Goal: Task Accomplishment & Management: Use online tool/utility

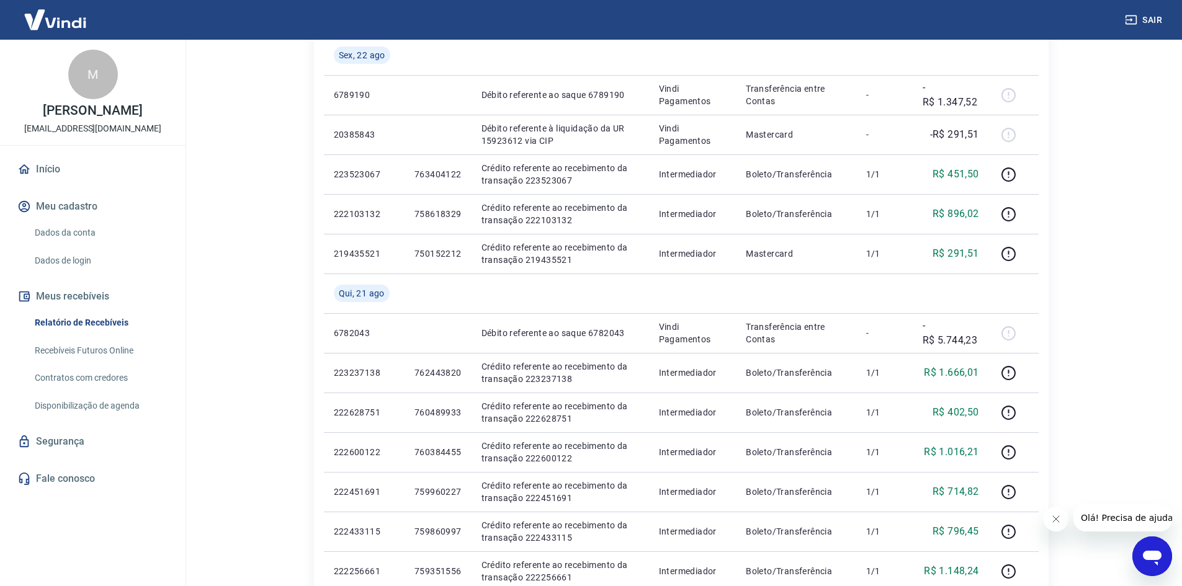
scroll to position [620, 0]
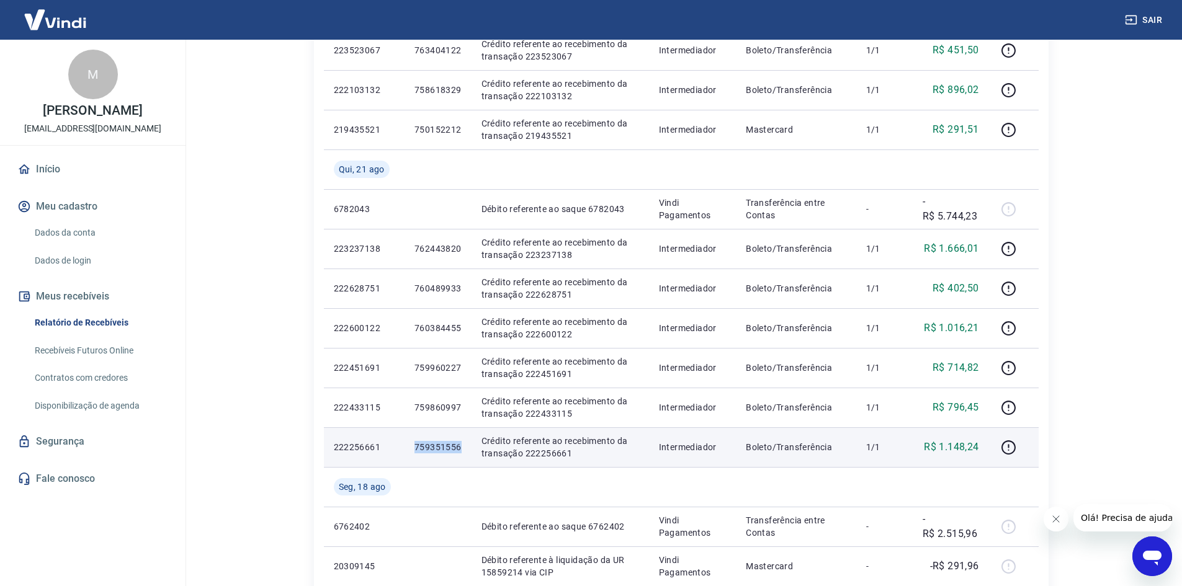
drag, startPoint x: 426, startPoint y: 449, endPoint x: 458, endPoint y: 447, distance: 32.3
click at [458, 447] on td "759351556" at bounding box center [437, 447] width 67 height 40
copy p "759351556"
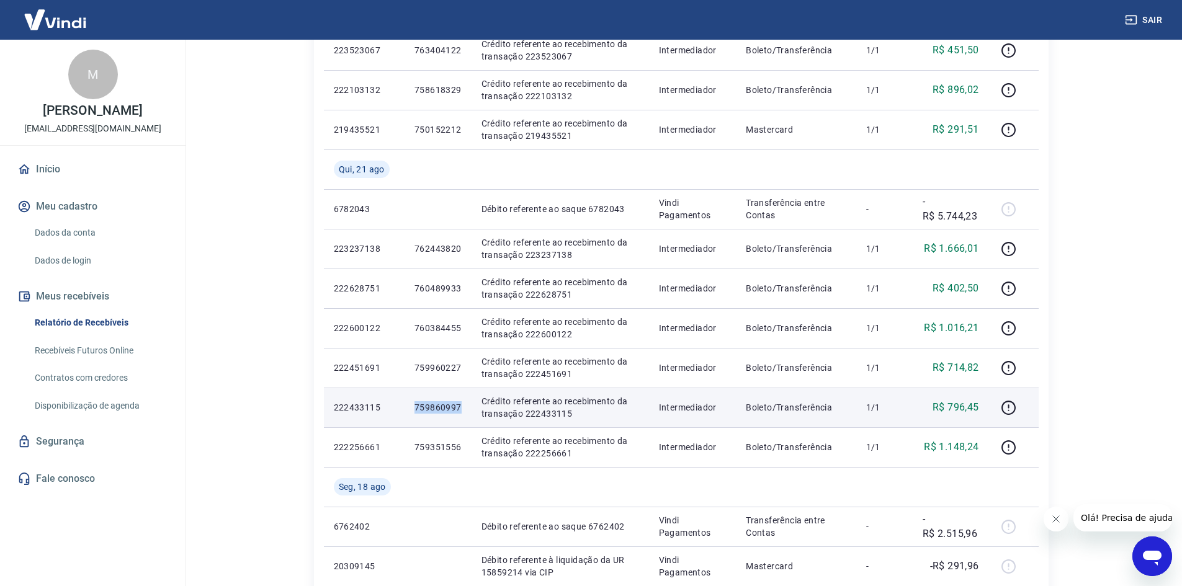
drag, startPoint x: 416, startPoint y: 408, endPoint x: 460, endPoint y: 410, distance: 44.1
click at [460, 410] on p "759860997" at bounding box center [437, 407] width 47 height 12
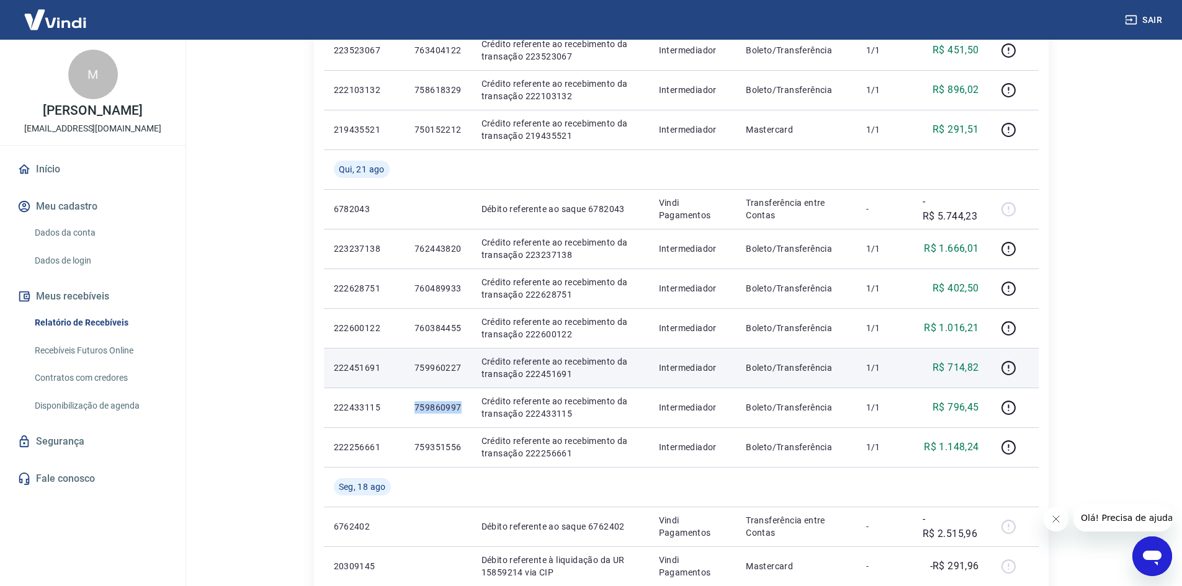
copy p "759860997"
drag, startPoint x: 415, startPoint y: 368, endPoint x: 463, endPoint y: 370, distance: 48.4
click at [463, 370] on td "759960227" at bounding box center [437, 368] width 67 height 40
copy p "759960227"
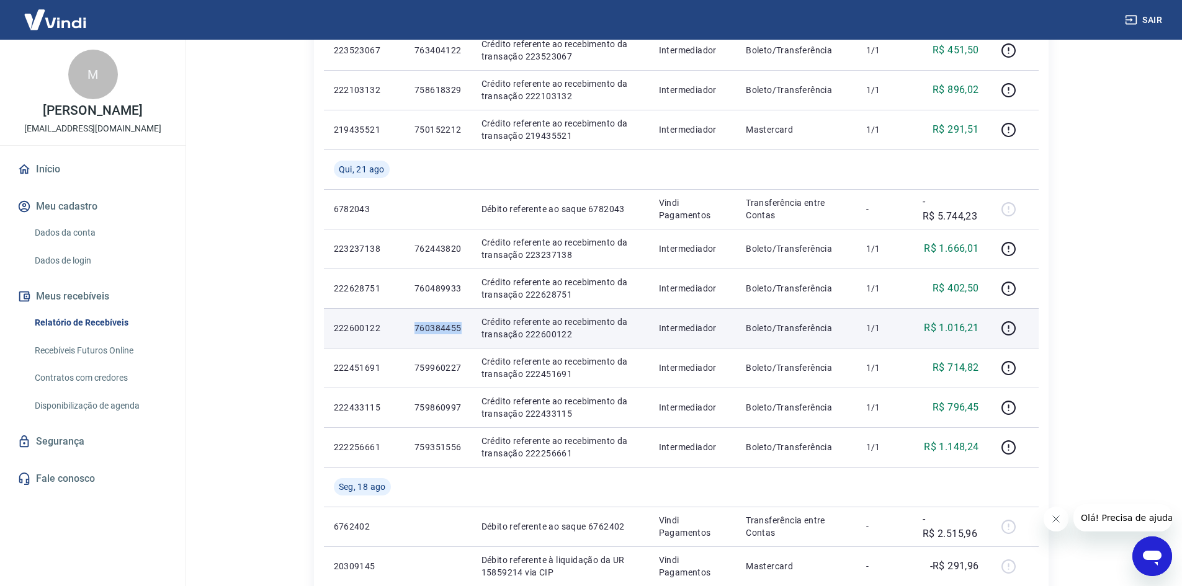
drag, startPoint x: 415, startPoint y: 325, endPoint x: 465, endPoint y: 326, distance: 49.6
click at [465, 326] on td "760384455" at bounding box center [437, 328] width 67 height 40
copy p "760384455"
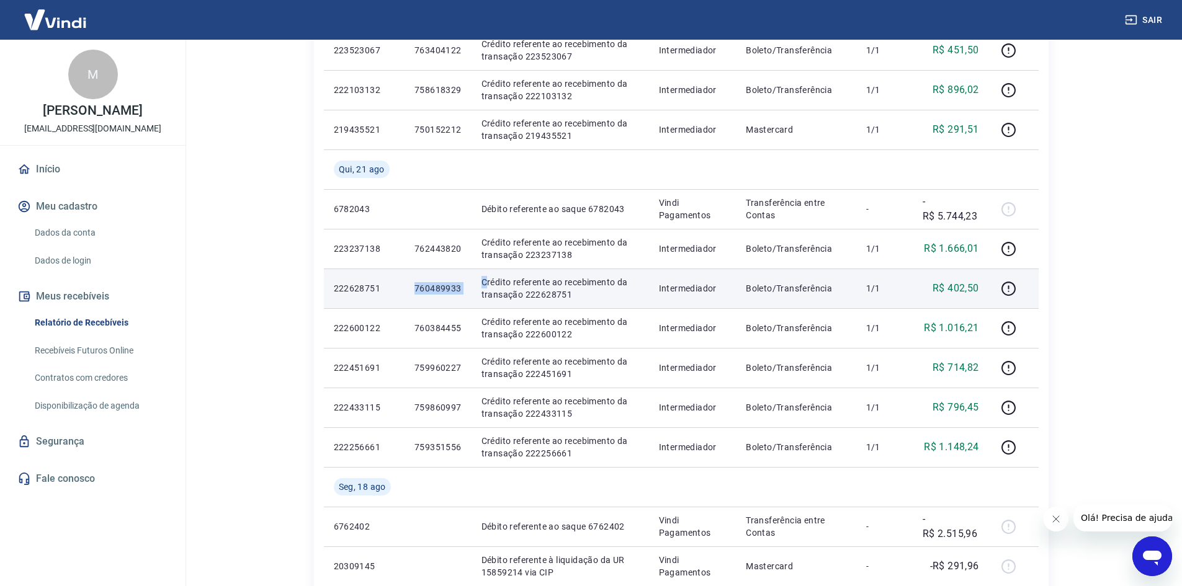
drag, startPoint x: 409, startPoint y: 285, endPoint x: 485, endPoint y: 288, distance: 75.7
click at [485, 288] on tr "222628751 760489933 Crédito referente ao recebimento da transação 222628751 Int…" at bounding box center [681, 289] width 715 height 40
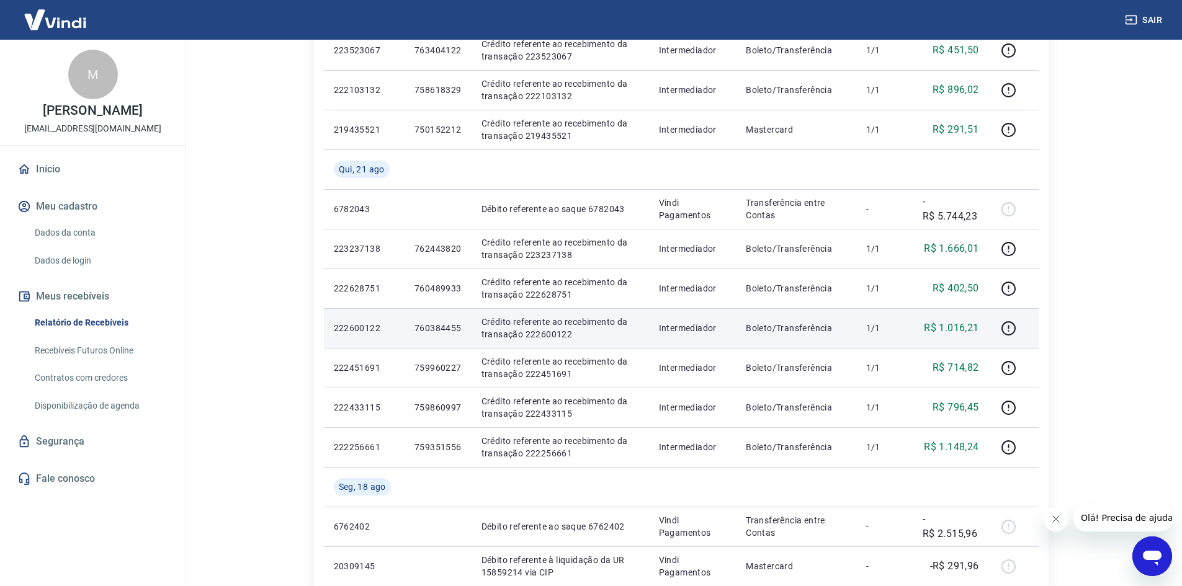
click at [460, 321] on td "760384455" at bounding box center [437, 328] width 67 height 40
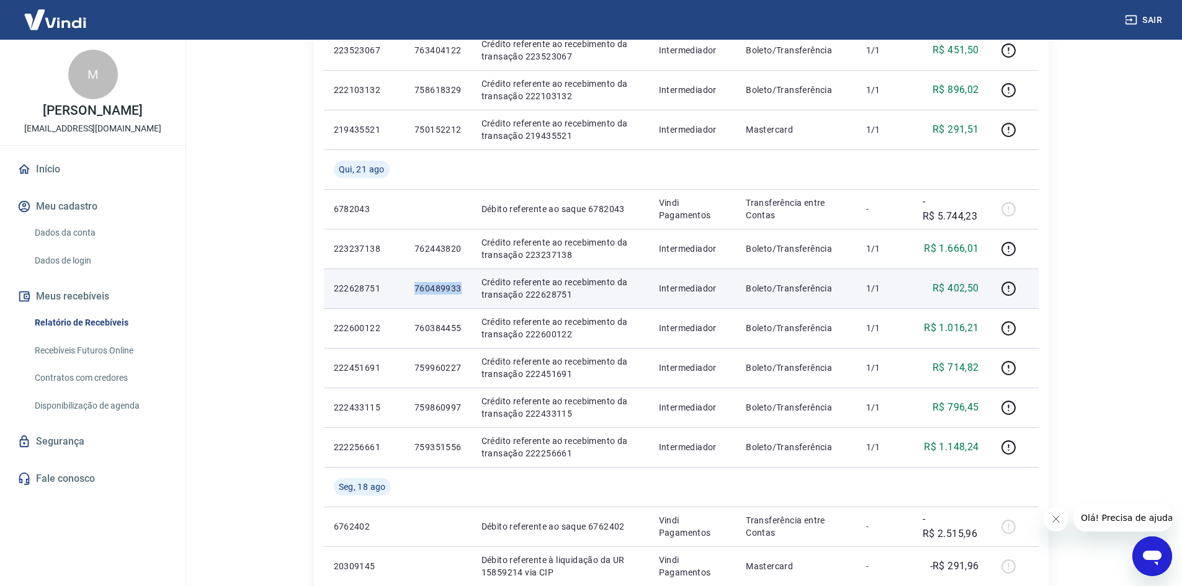
drag, startPoint x: 411, startPoint y: 290, endPoint x: 468, endPoint y: 288, distance: 57.1
click at [468, 288] on td "760489933" at bounding box center [437, 289] width 67 height 40
copy p "760489933"
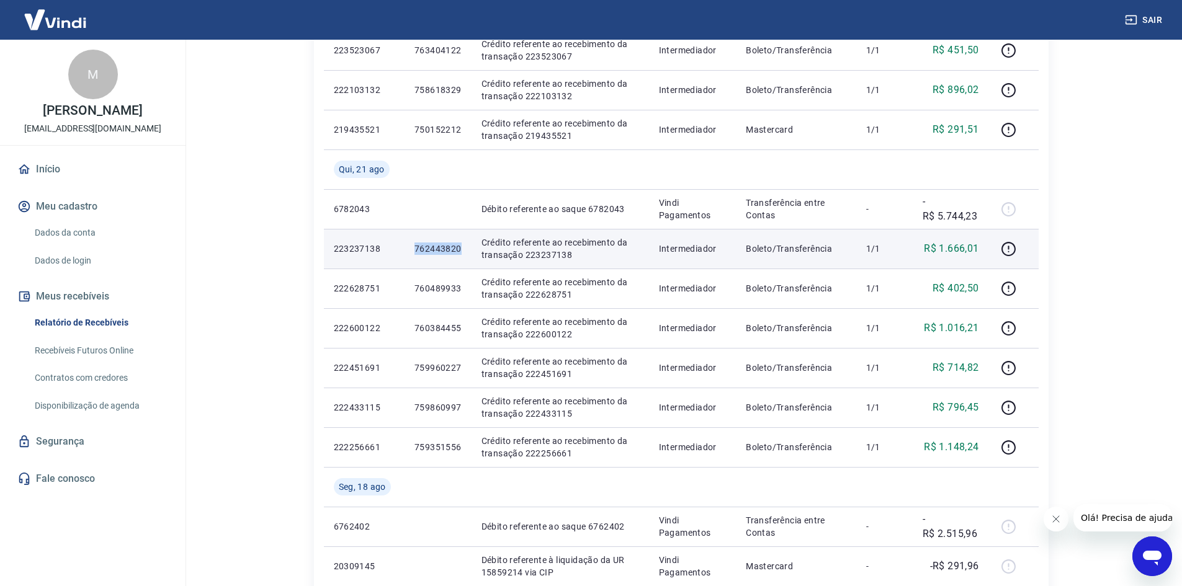
drag, startPoint x: 411, startPoint y: 246, endPoint x: 465, endPoint y: 247, distance: 53.4
click at [465, 247] on td "762443820" at bounding box center [437, 249] width 67 height 40
copy p "762443820"
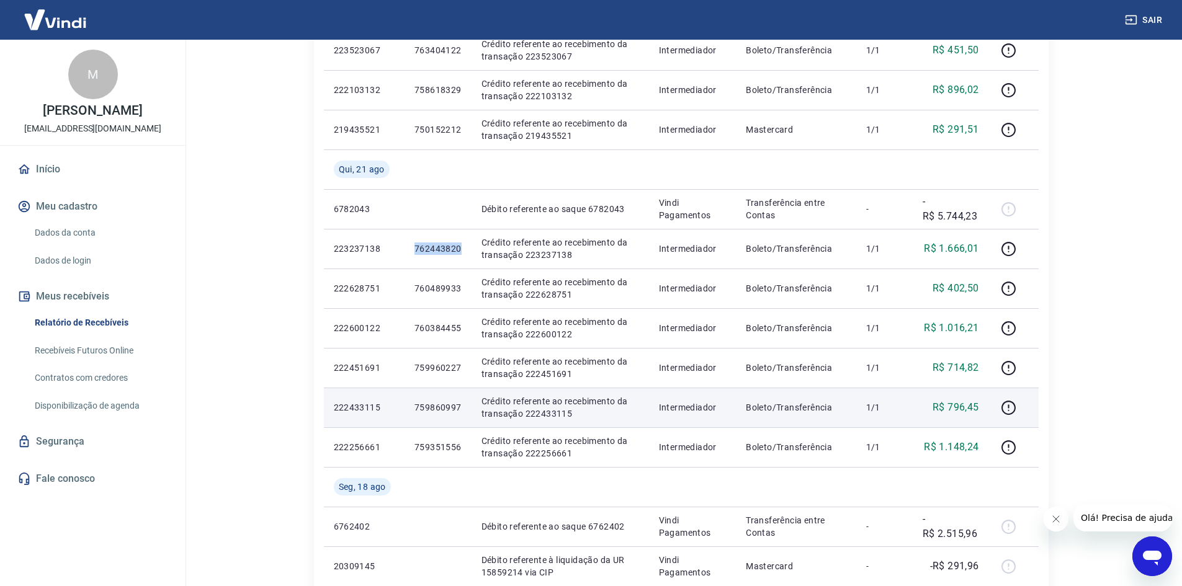
scroll to position [434, 0]
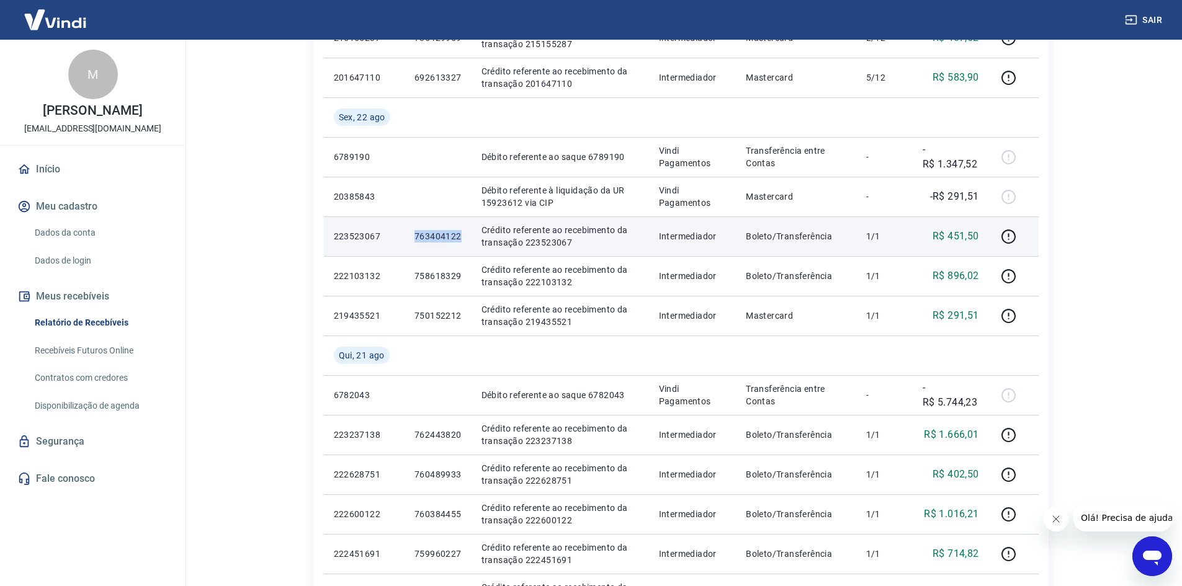
drag, startPoint x: 409, startPoint y: 235, endPoint x: 460, endPoint y: 236, distance: 51.5
click at [460, 236] on td "763404122" at bounding box center [437, 237] width 67 height 40
copy p "763404122"
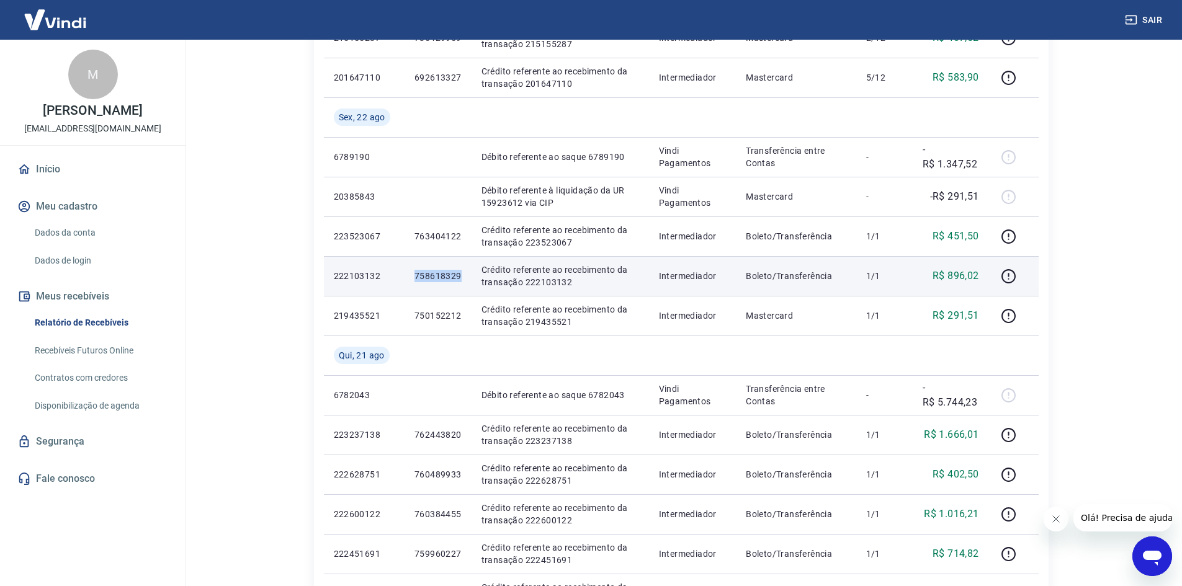
drag, startPoint x: 406, startPoint y: 274, endPoint x: 463, endPoint y: 275, distance: 57.1
click at [463, 275] on td "758618329" at bounding box center [437, 276] width 67 height 40
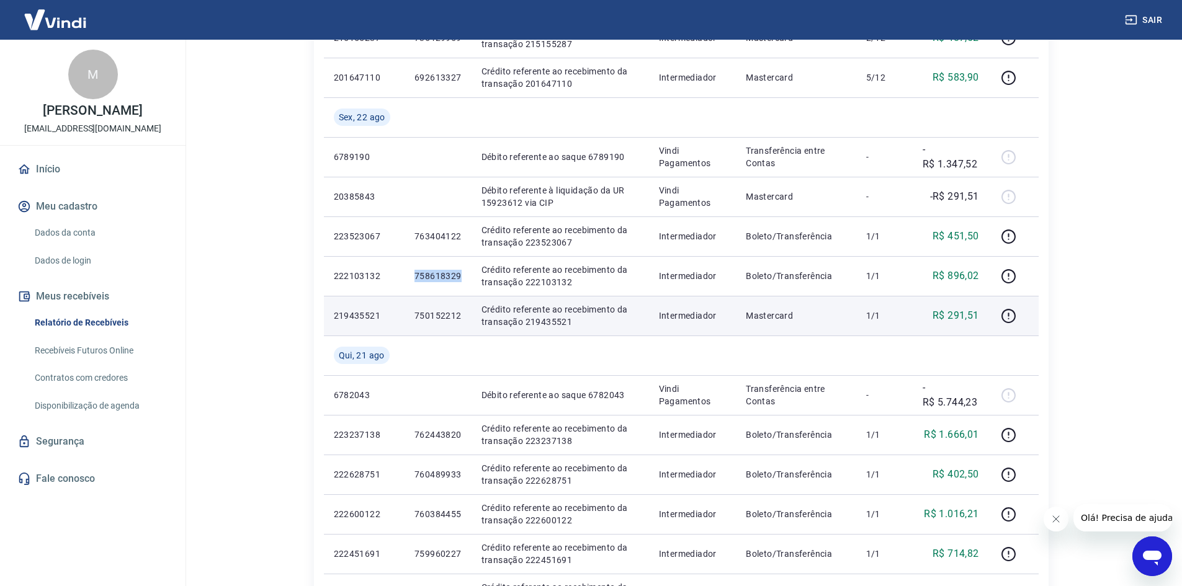
copy p "758618329"
